Goal: Task Accomplishment & Management: Manage account settings

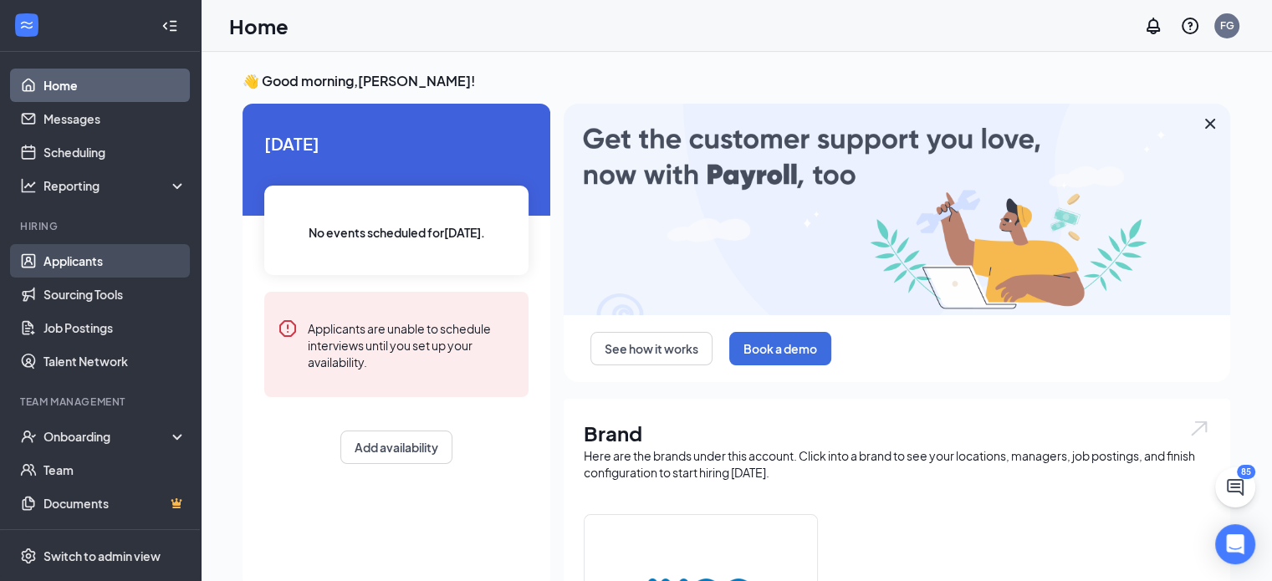
click at [97, 260] on link "Applicants" at bounding box center [114, 260] width 143 height 33
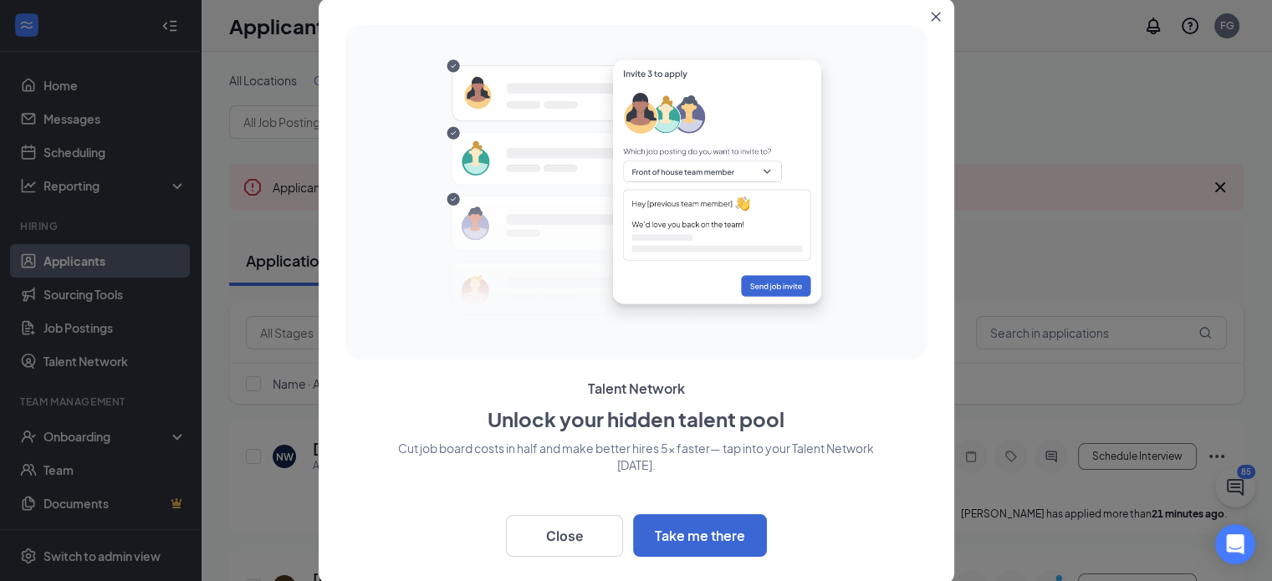
click at [934, 13] on icon "Close" at bounding box center [936, 17] width 10 height 10
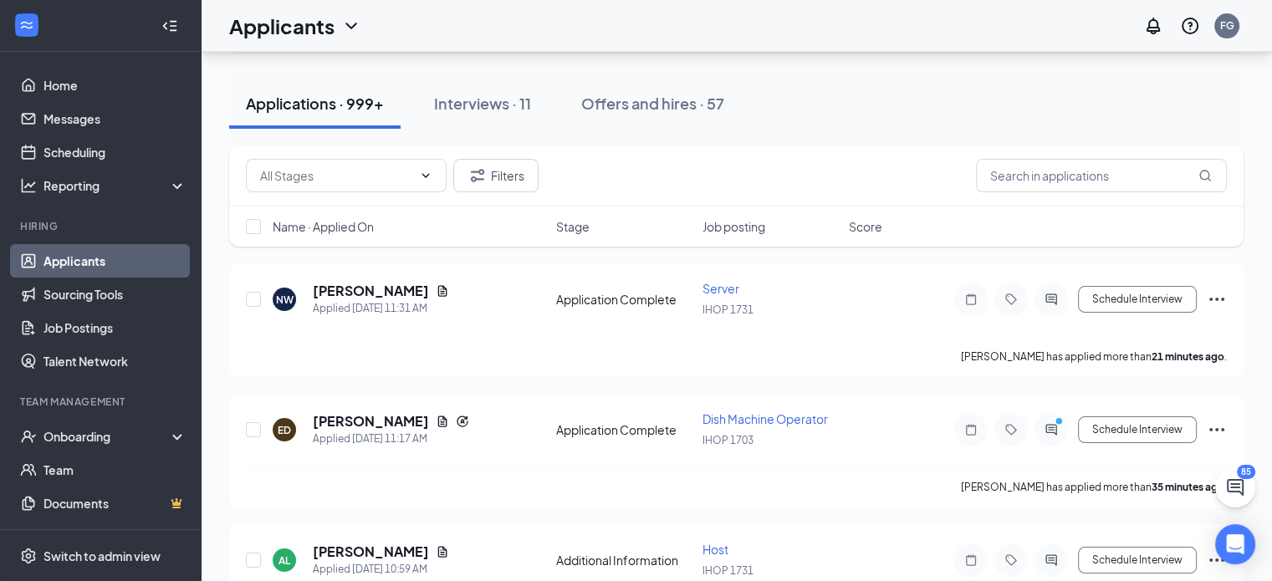
scroll to position [157, 0]
click at [653, 111] on div "Offers and hires · 57" at bounding box center [652, 103] width 143 height 21
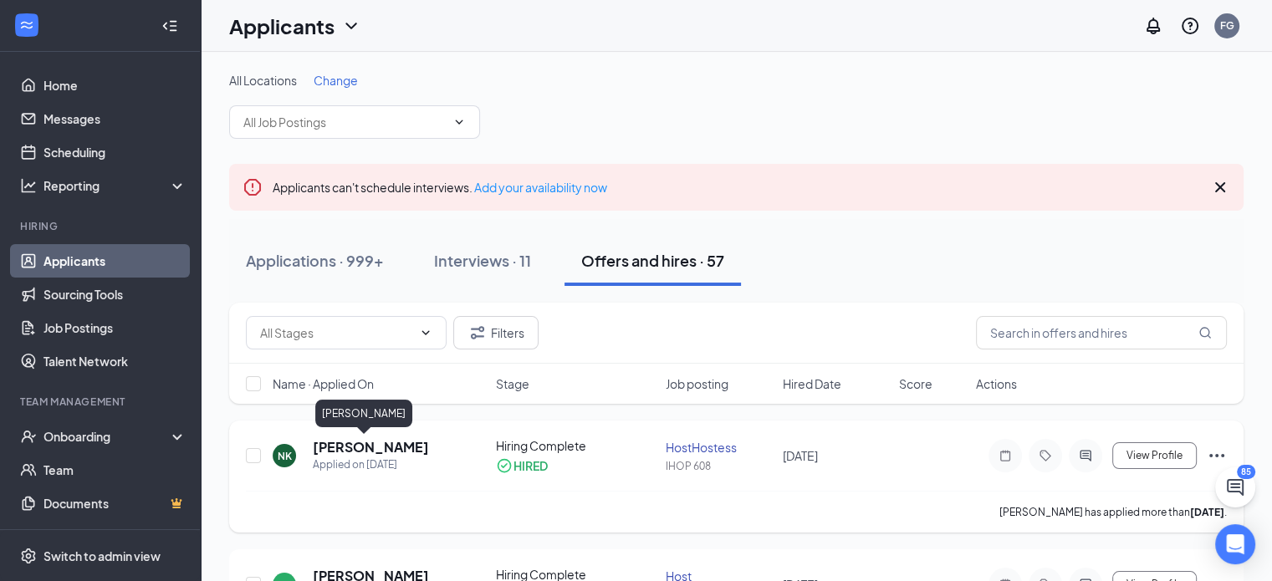
click at [335, 447] on h5 "[PERSON_NAME]" at bounding box center [371, 447] width 116 height 18
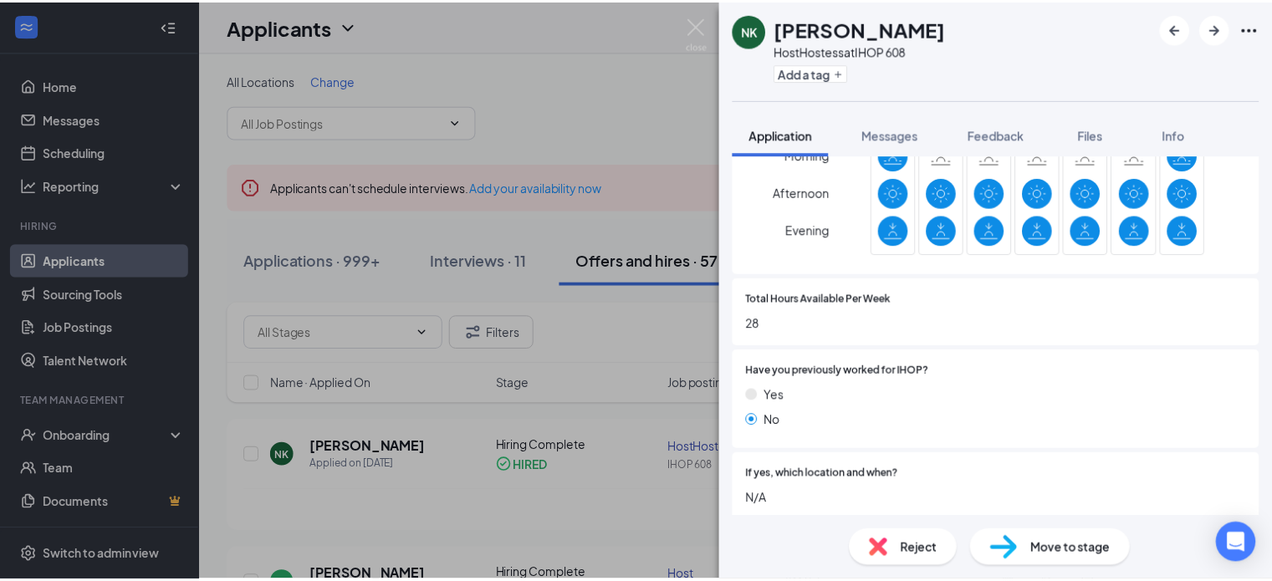
scroll to position [595, 0]
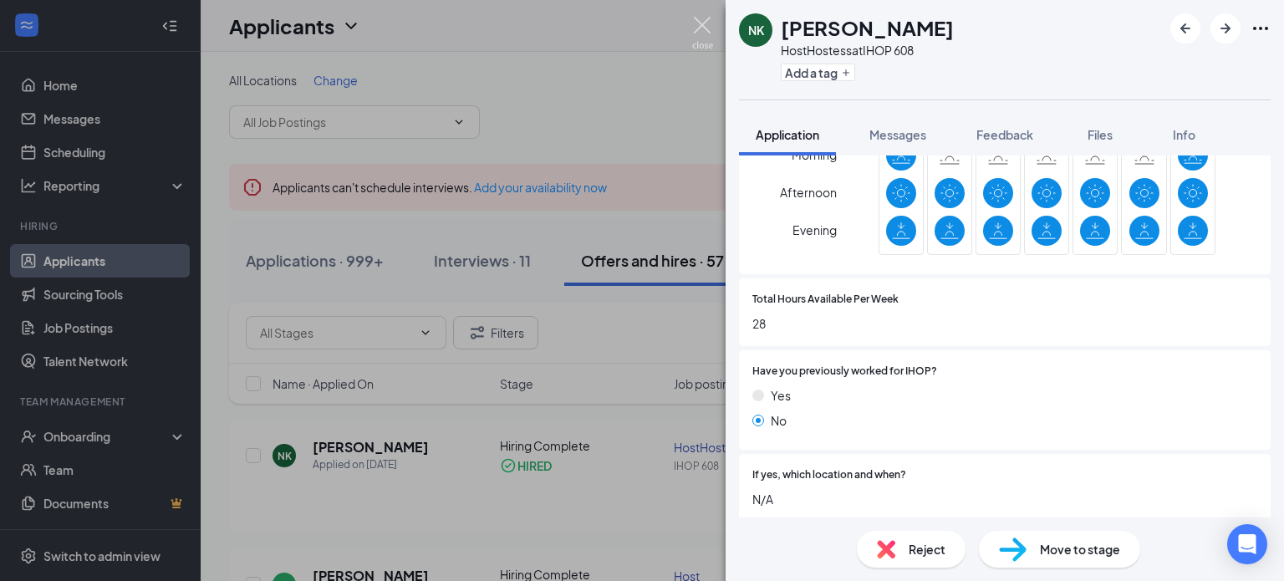
click at [699, 18] on img at bounding box center [702, 33] width 21 height 33
